Goal: Check status: Check status

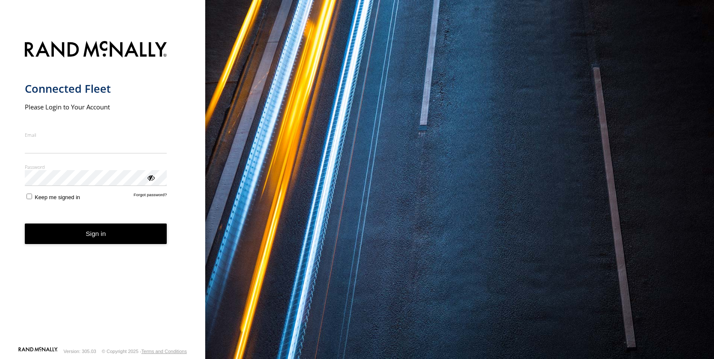
click at [47, 144] on input "Email" at bounding box center [96, 145] width 142 height 15
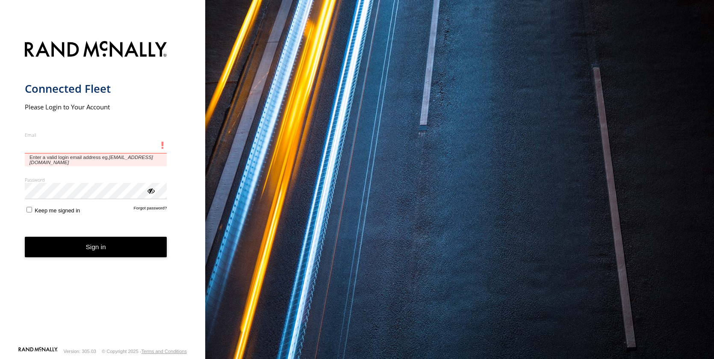
type input "**********"
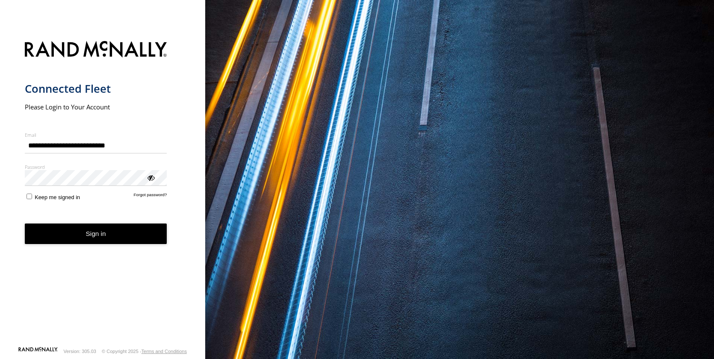
click at [95, 234] on button "Sign in" at bounding box center [96, 234] width 142 height 21
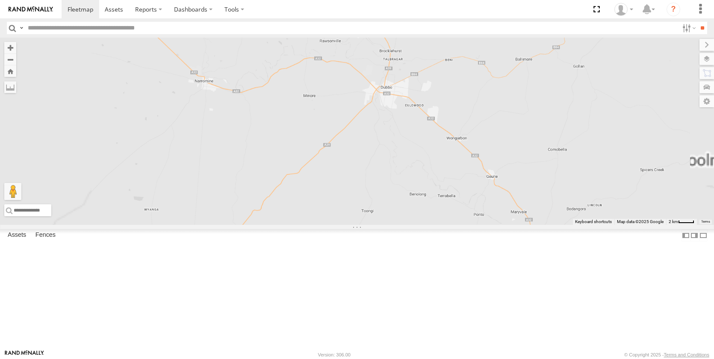
drag, startPoint x: 410, startPoint y: 193, endPoint x: 503, endPoint y: 222, distance: 97.2
click at [475, 225] on div "[PERSON_NAME] - NEW ute [PERSON_NAME]" at bounding box center [357, 131] width 714 height 187
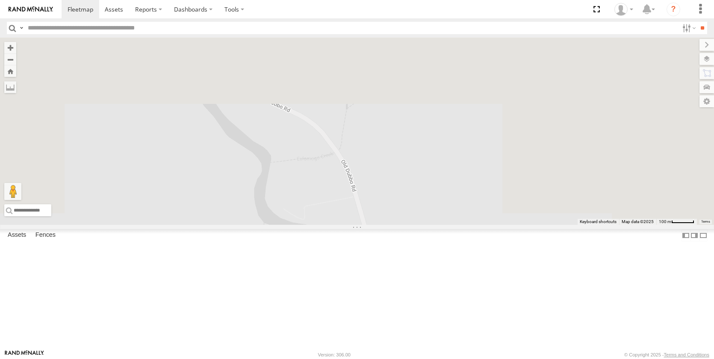
drag, startPoint x: 568, startPoint y: 77, endPoint x: 504, endPoint y: 338, distance: 267.8
click at [501, 225] on div "[PERSON_NAME] - NEW ute [PERSON_NAME] [PERSON_NAME] [PERSON_NAME] [PERSON_NAME]…" at bounding box center [357, 131] width 714 height 187
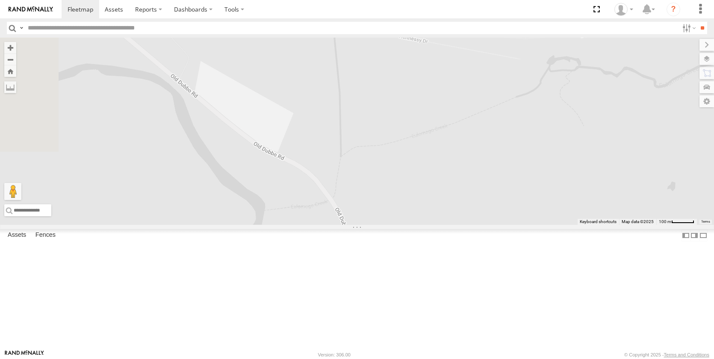
drag, startPoint x: 448, startPoint y: 206, endPoint x: 489, endPoint y: 338, distance: 138.3
click at [487, 225] on div "[PERSON_NAME] - NEW ute [PERSON_NAME] [PERSON_NAME] [PERSON_NAME] [PERSON_NAME]…" at bounding box center [357, 131] width 714 height 187
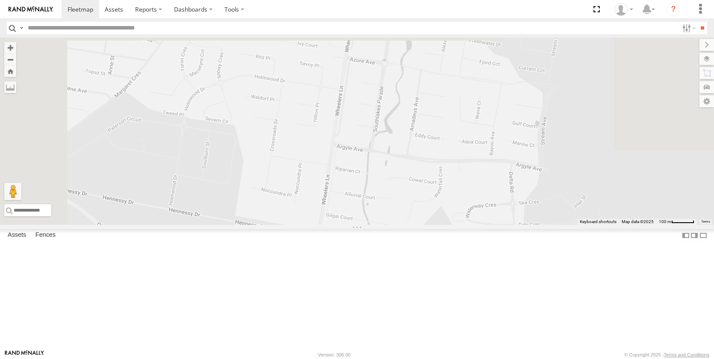
drag, startPoint x: 480, startPoint y: 278, endPoint x: 458, endPoint y: 328, distance: 54.6
click at [458, 225] on div "[PERSON_NAME] - NEW ute [PERSON_NAME] [PERSON_NAME] [PERSON_NAME] [PERSON_NAME]…" at bounding box center [357, 131] width 714 height 187
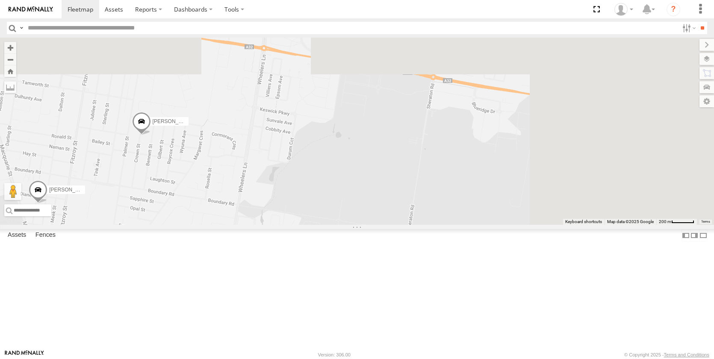
drag, startPoint x: 437, startPoint y: 142, endPoint x: 443, endPoint y: 215, distance: 73.0
click at [314, 225] on div "[PERSON_NAME] - NEW ute [PERSON_NAME] [PERSON_NAME] [PERSON_NAME] [PERSON_NAME]…" at bounding box center [357, 131] width 714 height 187
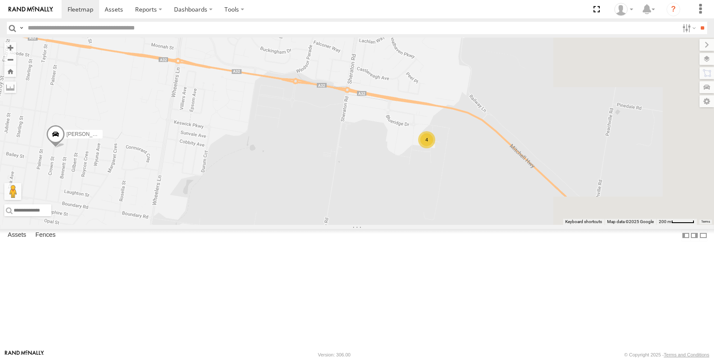
drag, startPoint x: 520, startPoint y: 186, endPoint x: 453, endPoint y: 167, distance: 69.2
click at [453, 167] on div "[PERSON_NAME] - NEW ute [PERSON_NAME] [PERSON_NAME] [PERSON_NAME] [PERSON_NAME]…" at bounding box center [357, 131] width 714 height 187
